Goal: Navigation & Orientation: Find specific page/section

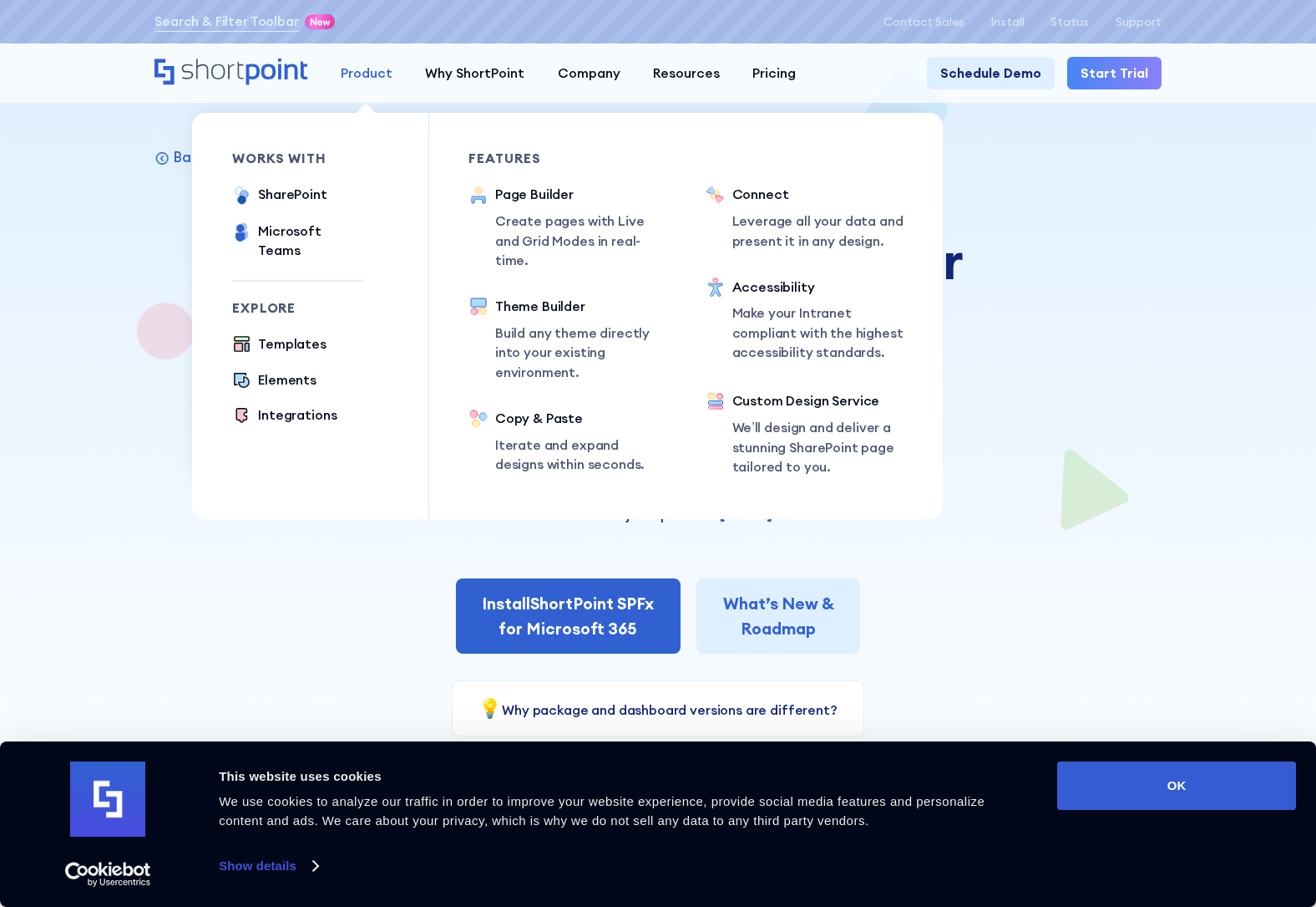
click at [372, 67] on div "Product" at bounding box center [366, 73] width 52 height 20
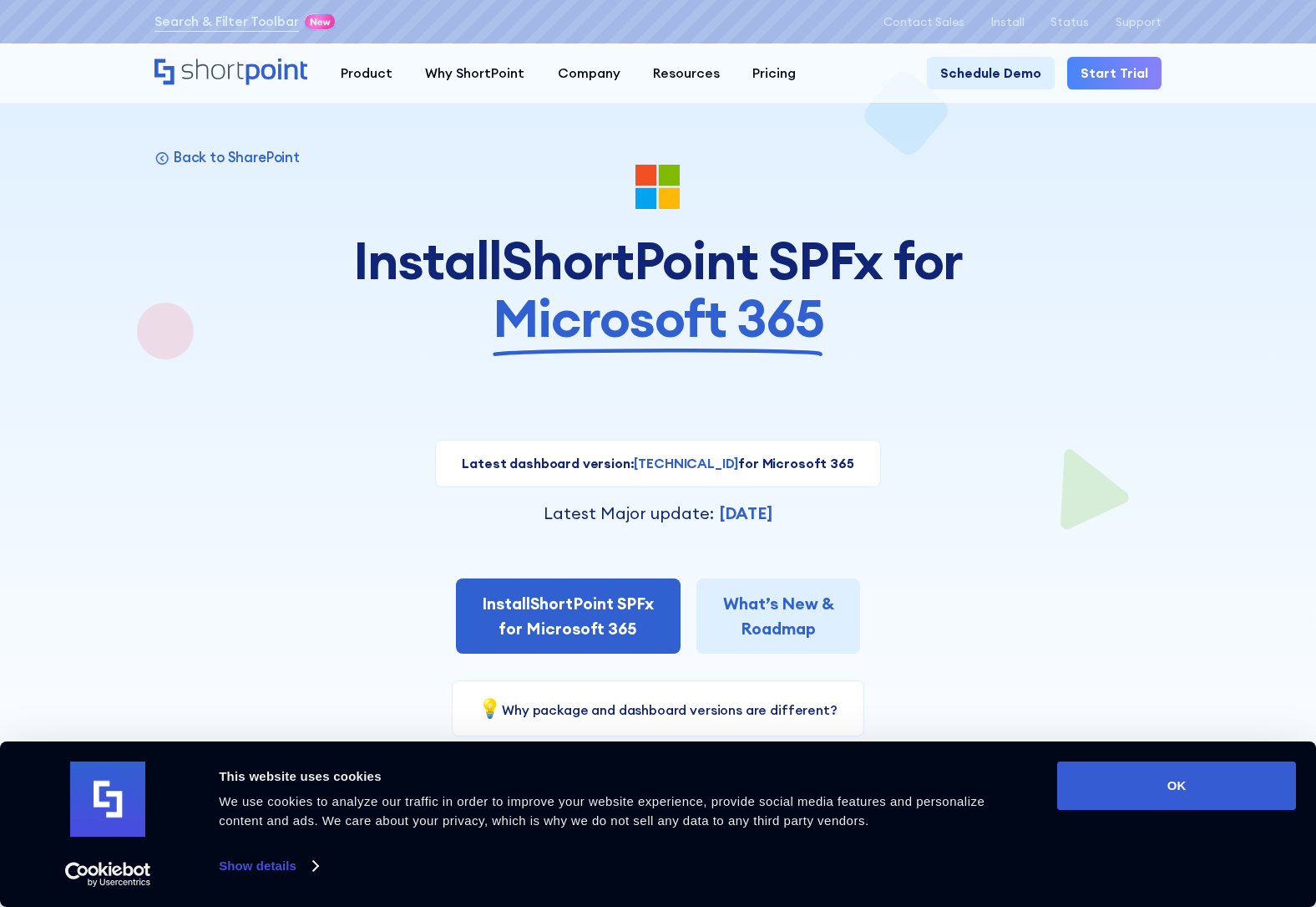
click at [1151, 270] on div at bounding box center [658, 453] width 1184 height 907
click at [1151, 764] on button "OK" at bounding box center [1176, 785] width 239 height 48
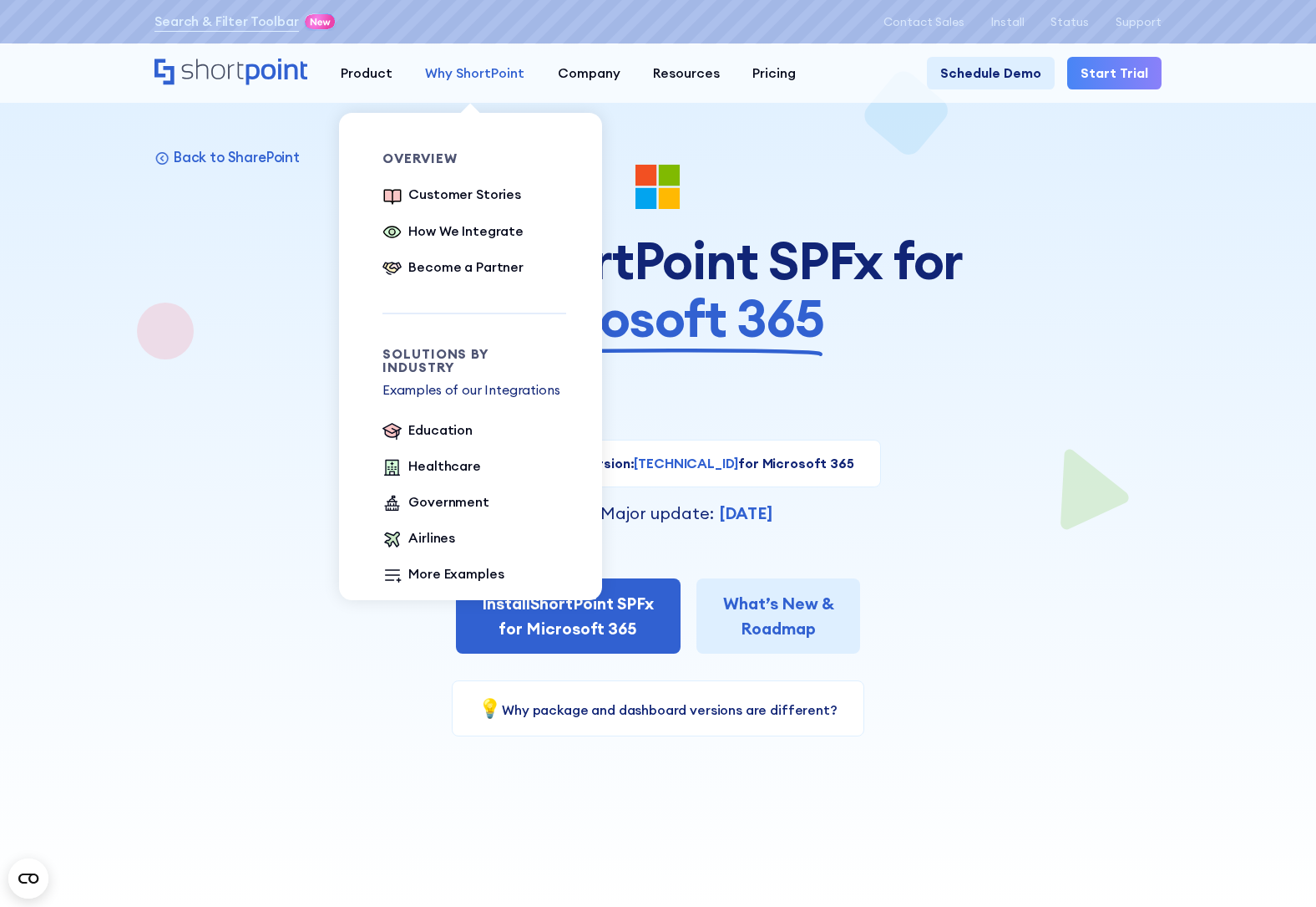
click at [471, 69] on div "Why ShortPoint" at bounding box center [474, 73] width 99 height 20
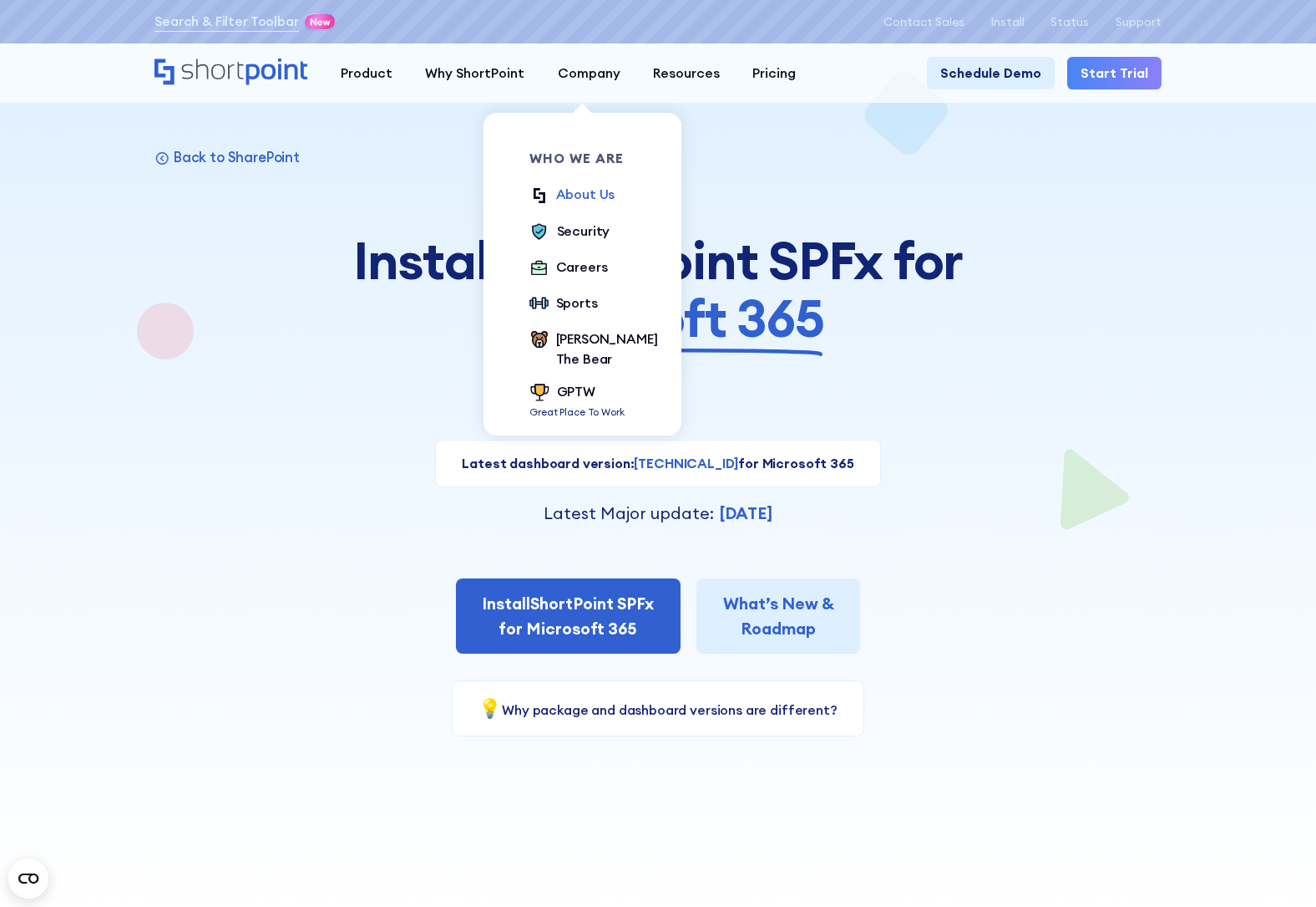
click at [571, 196] on div "About Us" at bounding box center [586, 195] width 59 height 20
